Goal: Task Accomplishment & Management: Use online tool/utility

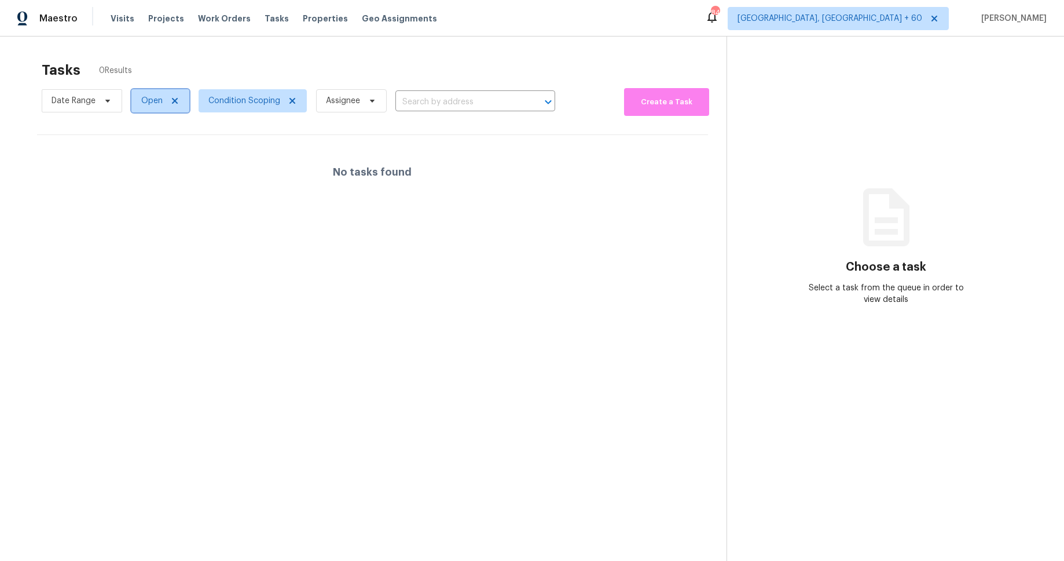
click at [176, 98] on icon at bounding box center [175, 101] width 6 height 6
click at [324, 67] on div at bounding box center [532, 280] width 1064 height 561
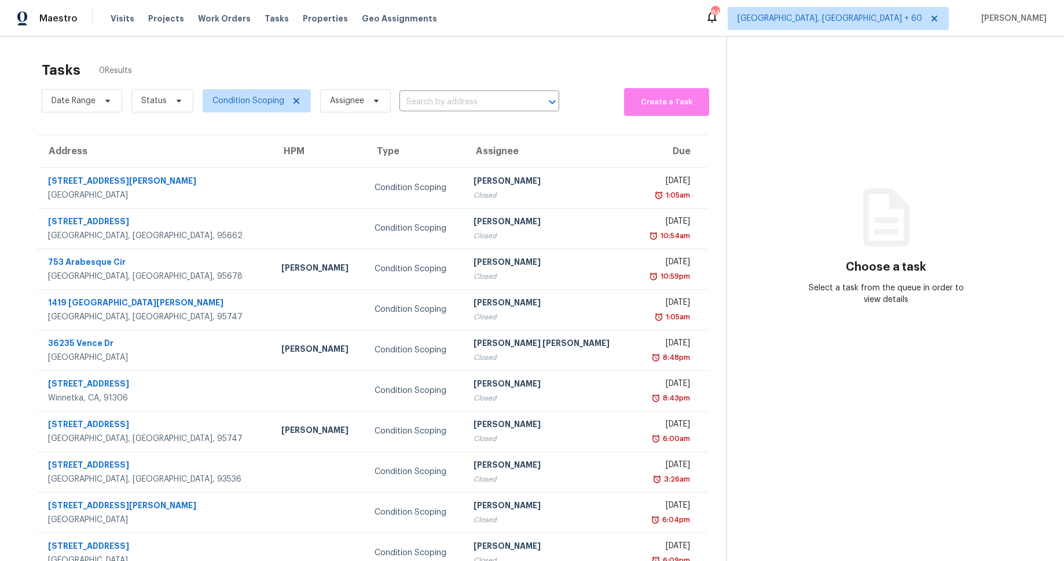
click at [357, 60] on div "Tasks 0 Results" at bounding box center [384, 70] width 685 height 30
click at [574, 55] on div "Tasks 35 Results" at bounding box center [384, 70] width 685 height 30
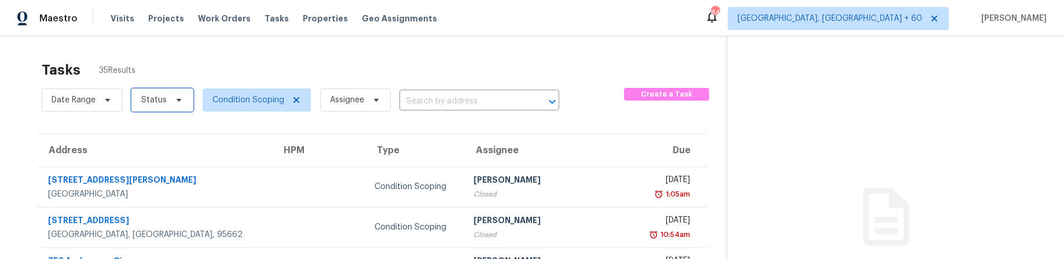
click at [159, 104] on span "Status" at bounding box center [153, 100] width 25 height 12
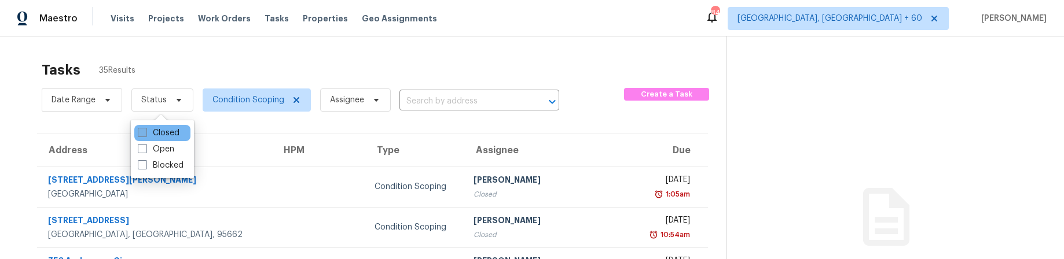
click at [173, 131] on label "Closed" at bounding box center [159, 133] width 42 height 12
click at [145, 131] on input "Closed" at bounding box center [142, 131] width 8 height 8
checkbox input "true"
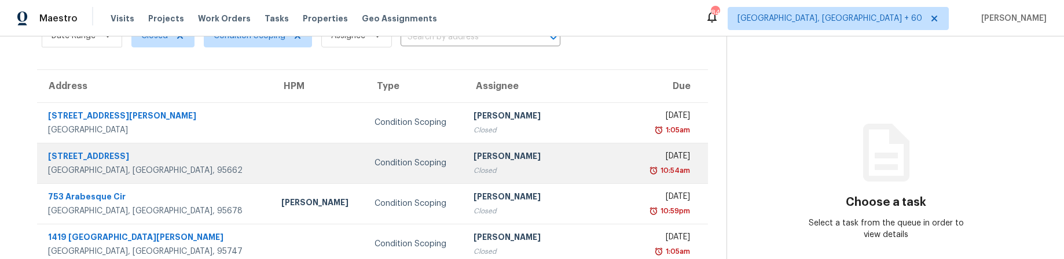
scroll to position [86, 0]
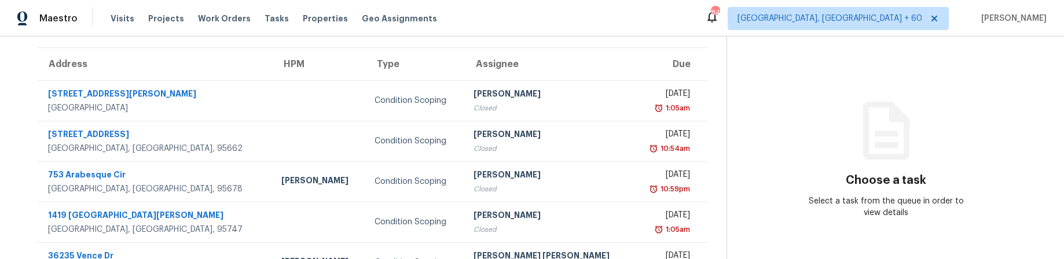
click at [928, 111] on section "Choose a task Select a task from the queue in order to view details" at bounding box center [886, 233] width 319 height 567
